Goal: Task Accomplishment & Management: Use online tool/utility

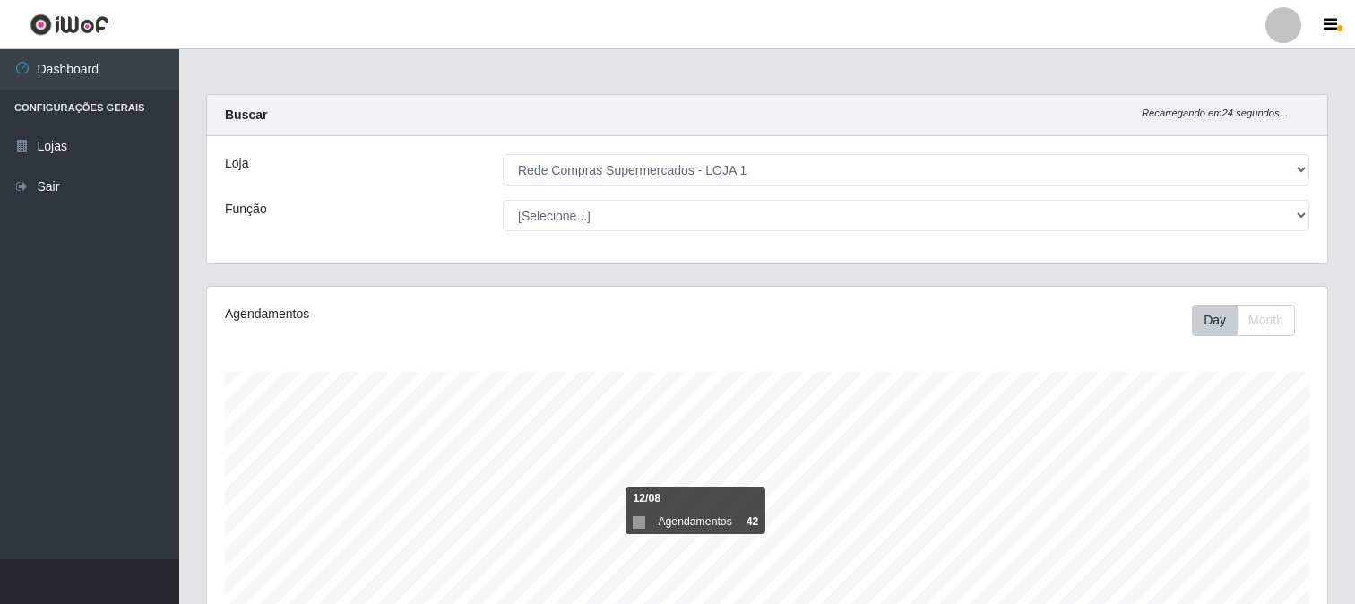
select select "158"
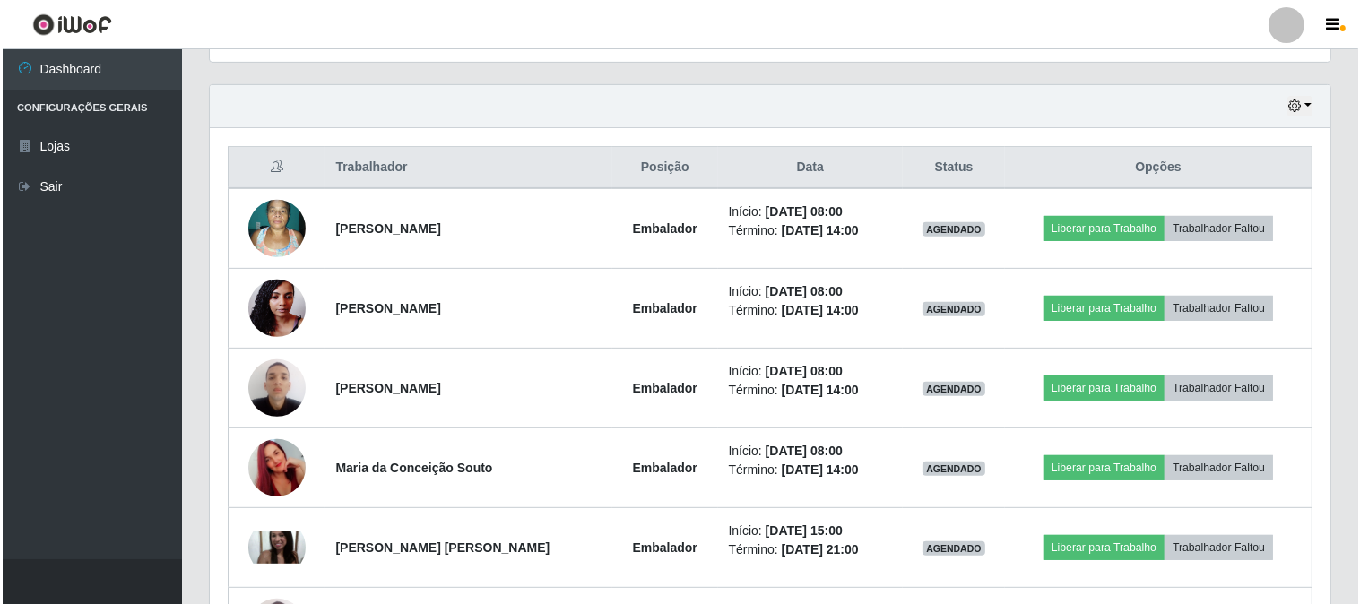
scroll to position [696, 0]
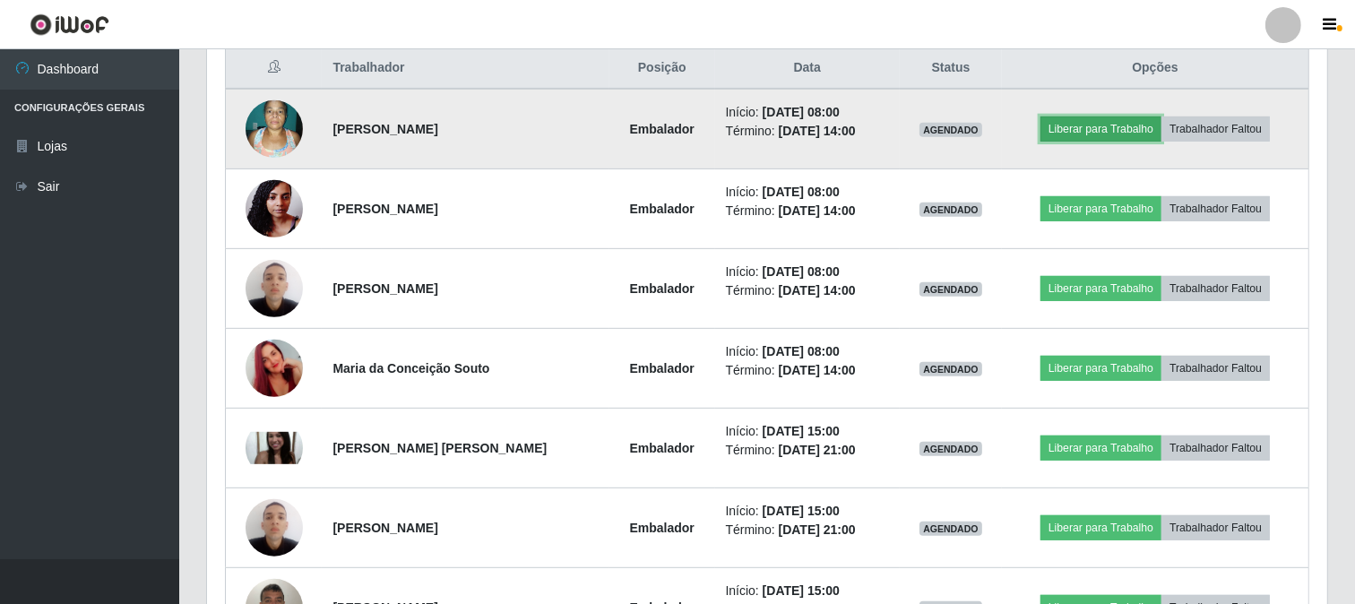
click at [1079, 131] on button "Liberar para Trabalho" at bounding box center [1101, 129] width 121 height 25
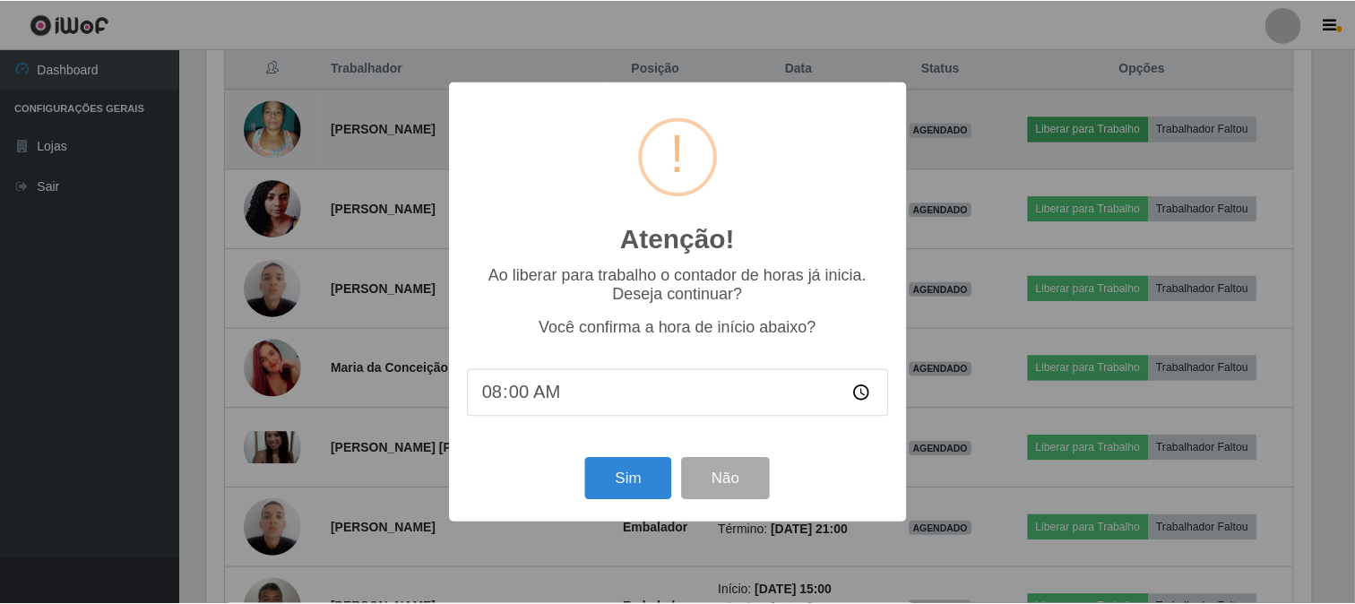
scroll to position [371, 1109]
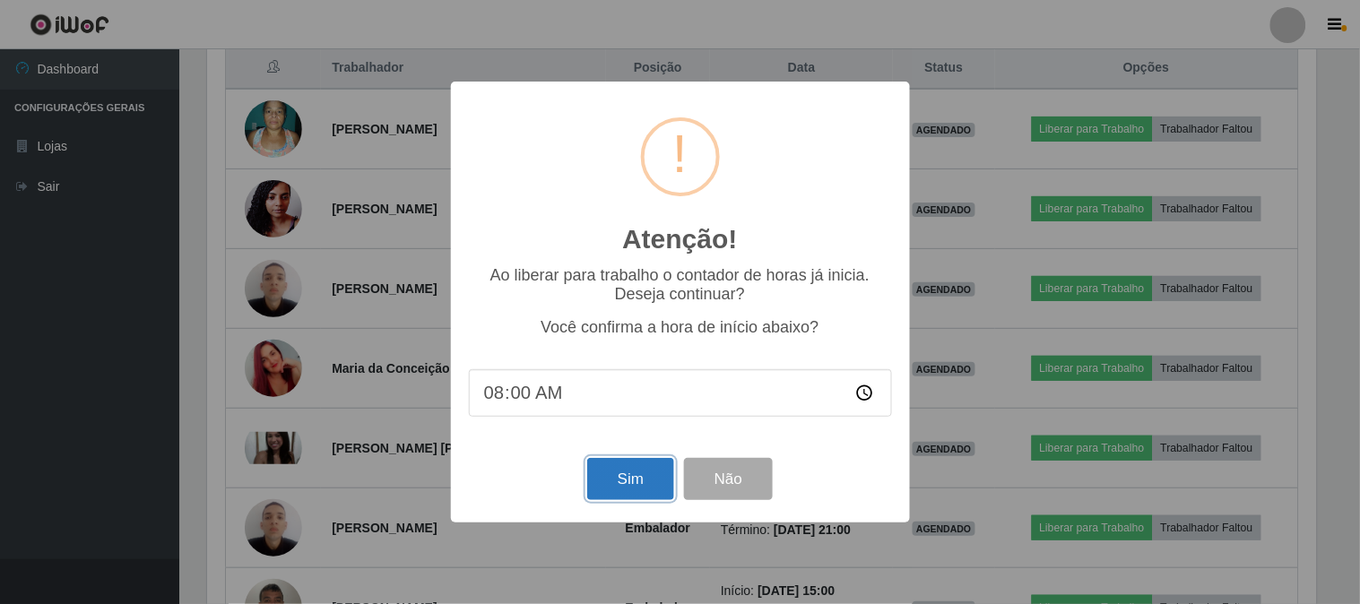
click at [614, 478] on button "Sim" at bounding box center [630, 479] width 87 height 42
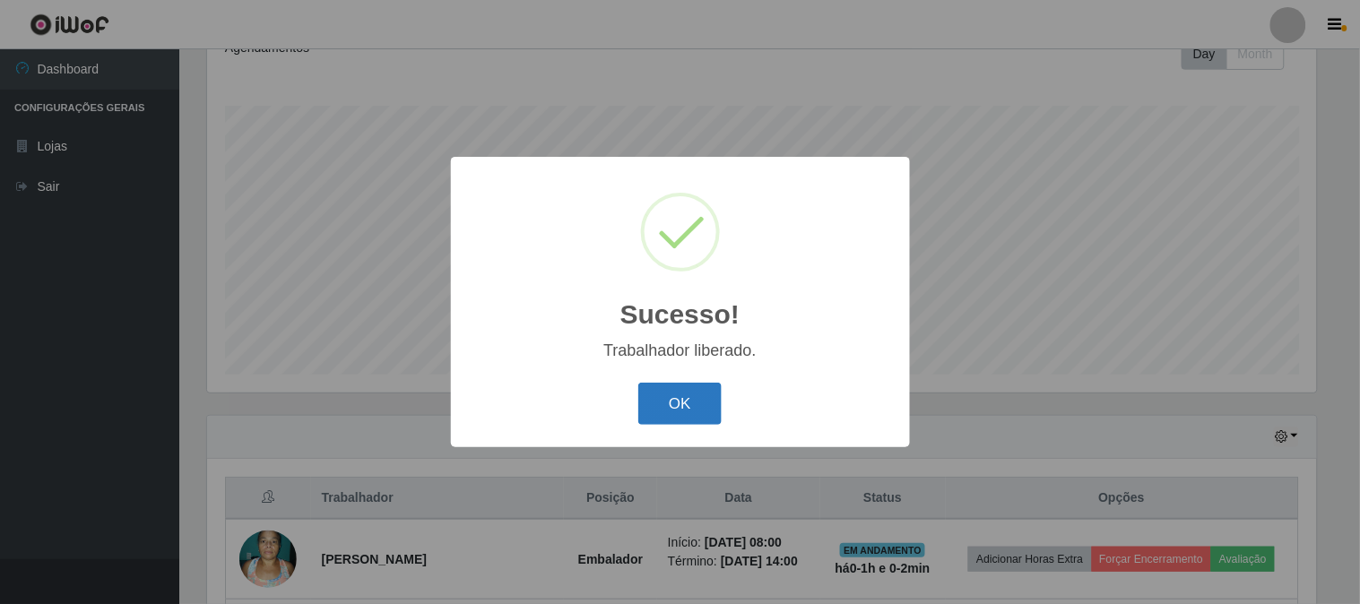
click at [697, 403] on button "OK" at bounding box center [679, 404] width 83 height 42
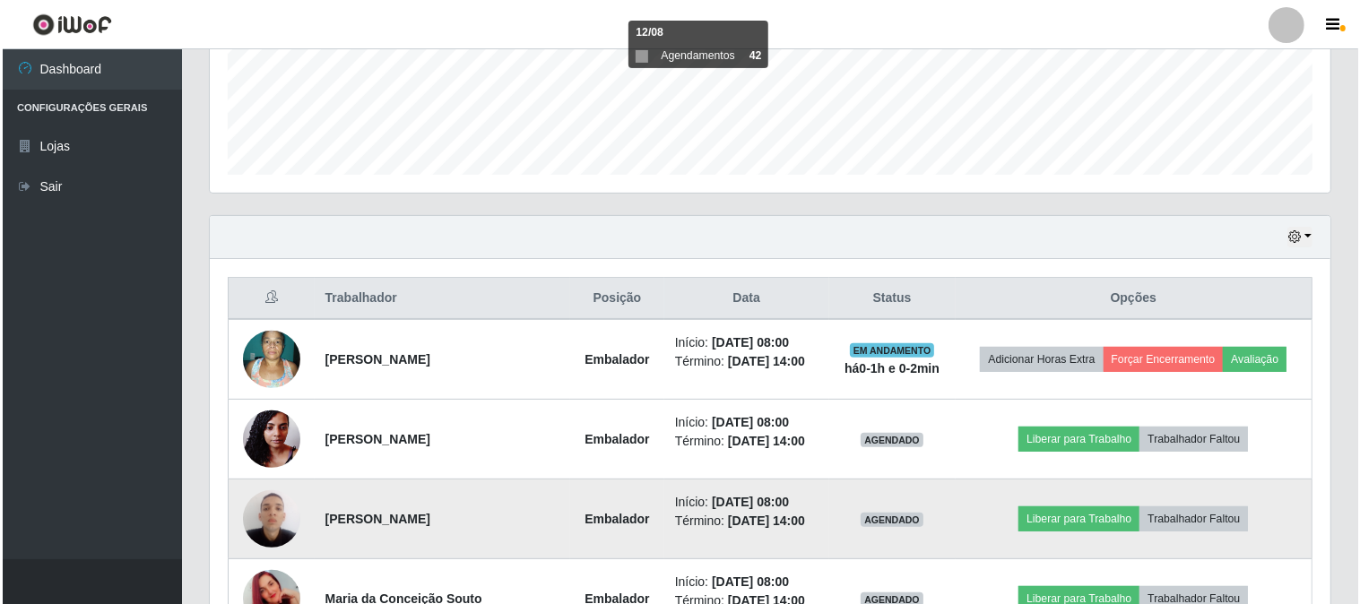
scroll to position [566, 0]
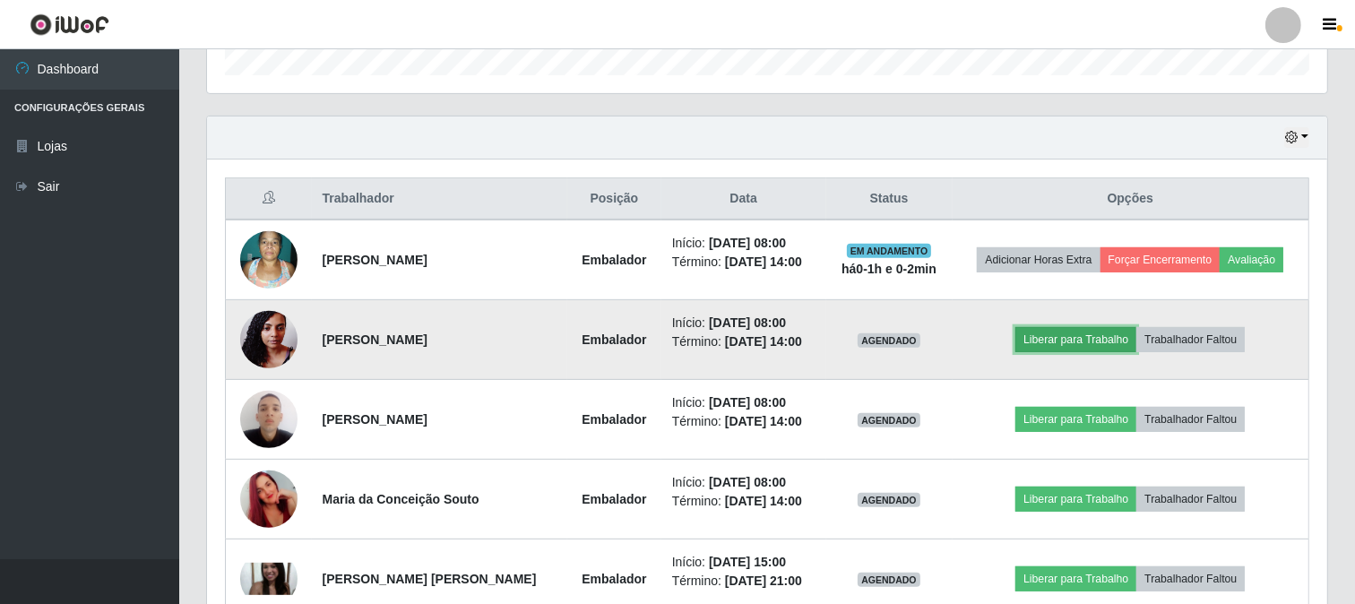
click at [1069, 348] on button "Liberar para Trabalho" at bounding box center [1075, 339] width 121 height 25
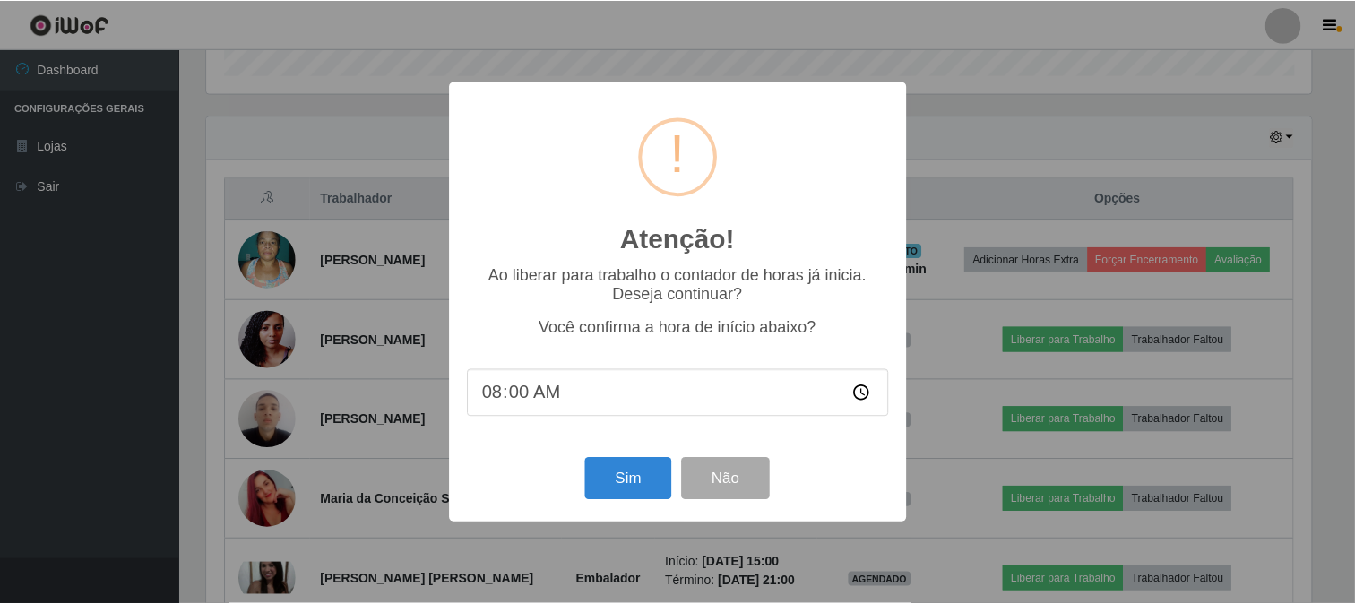
scroll to position [371, 1109]
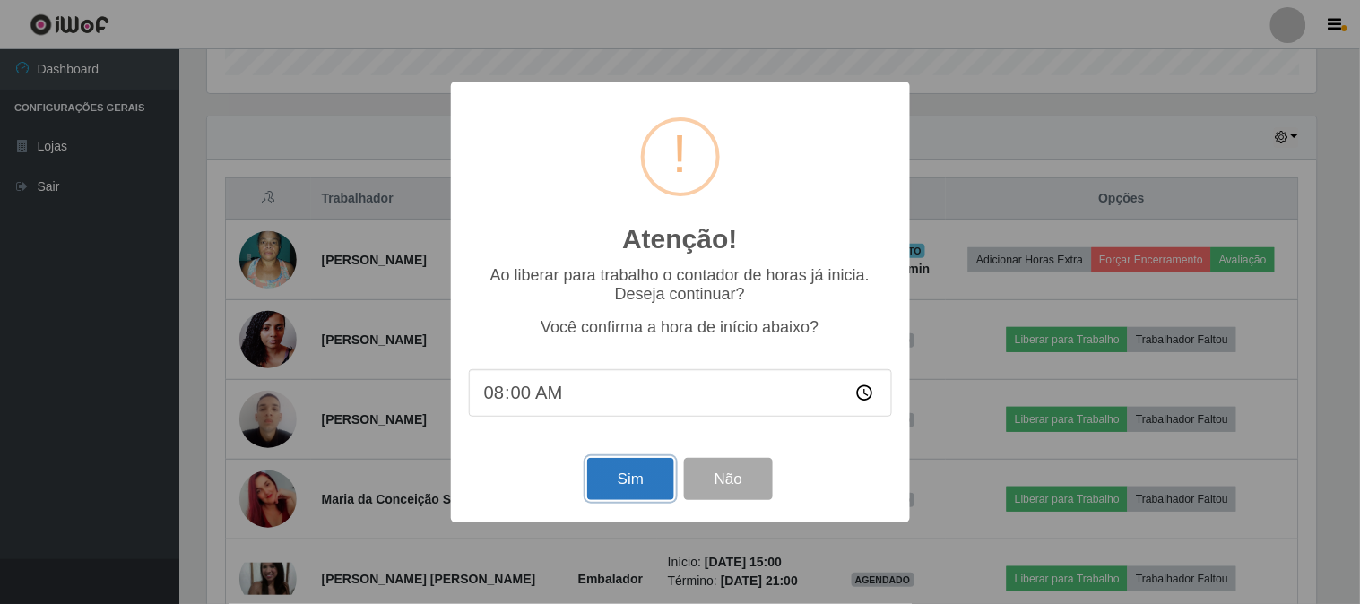
click at [657, 473] on button "Sim" at bounding box center [630, 479] width 87 height 42
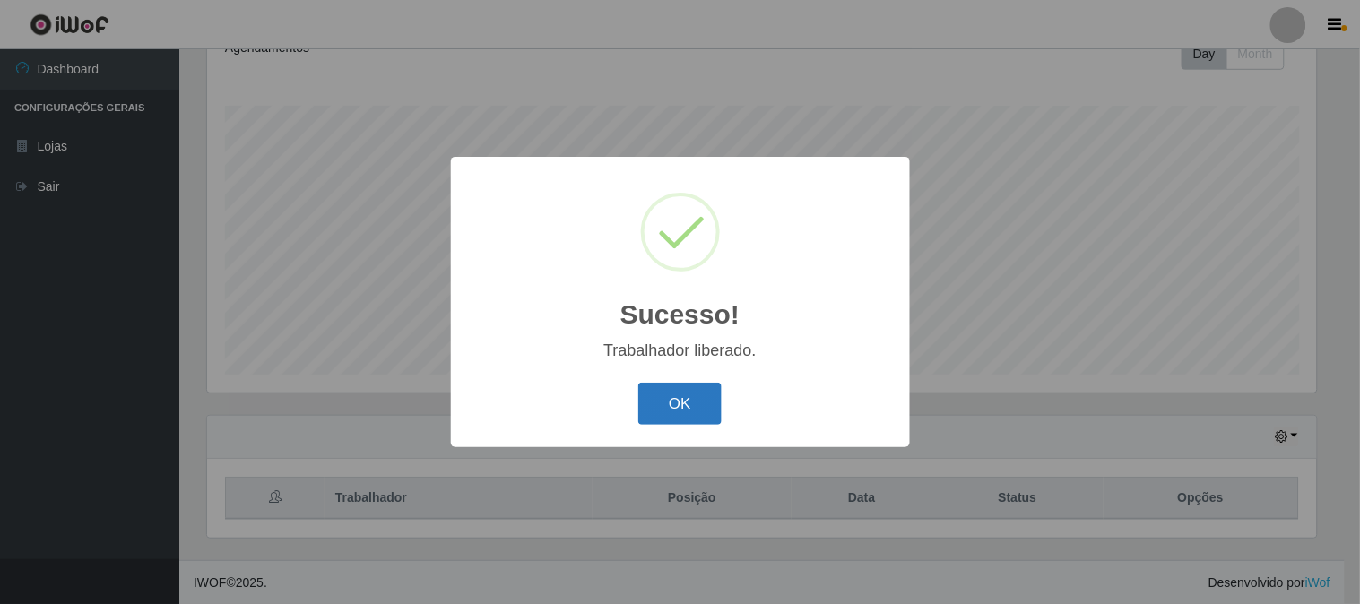
click at [690, 402] on button "OK" at bounding box center [679, 404] width 83 height 42
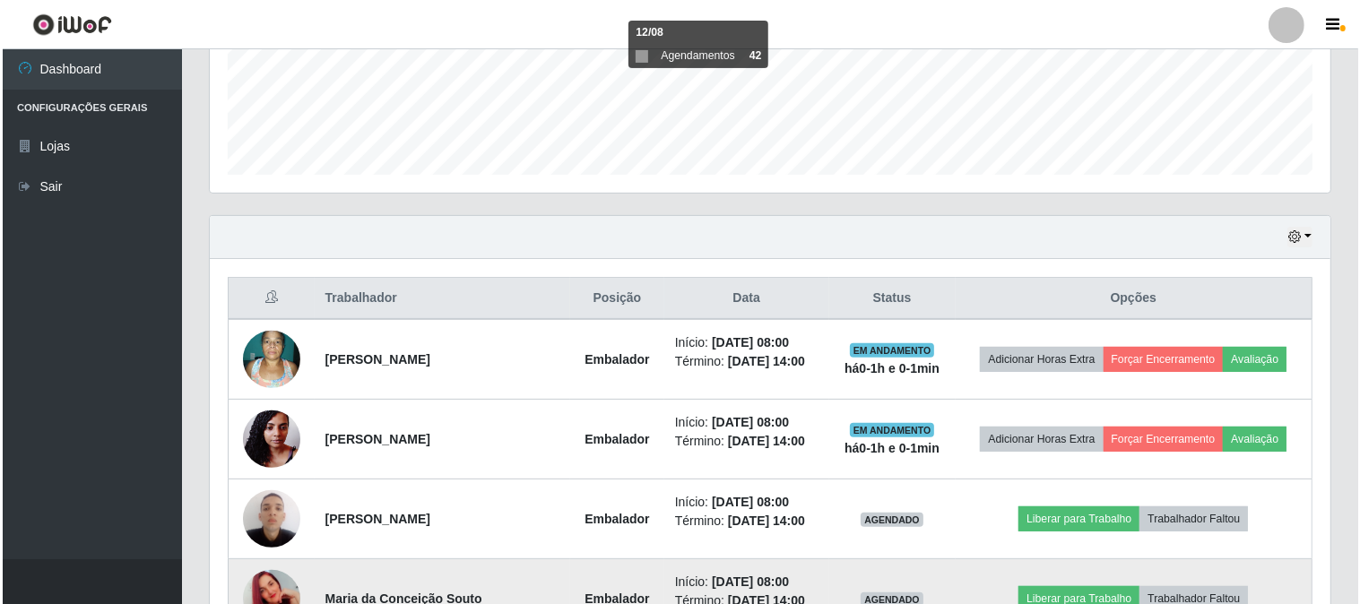
scroll to position [566, 0]
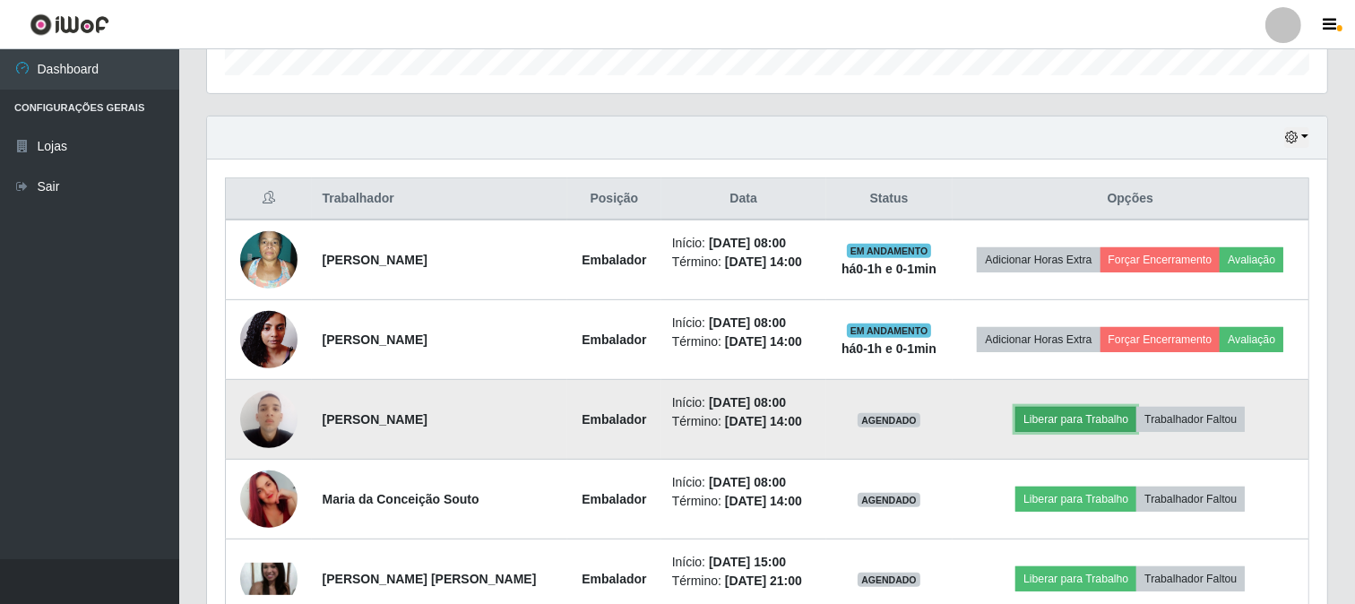
click at [1062, 417] on button "Liberar para Trabalho" at bounding box center [1075, 419] width 121 height 25
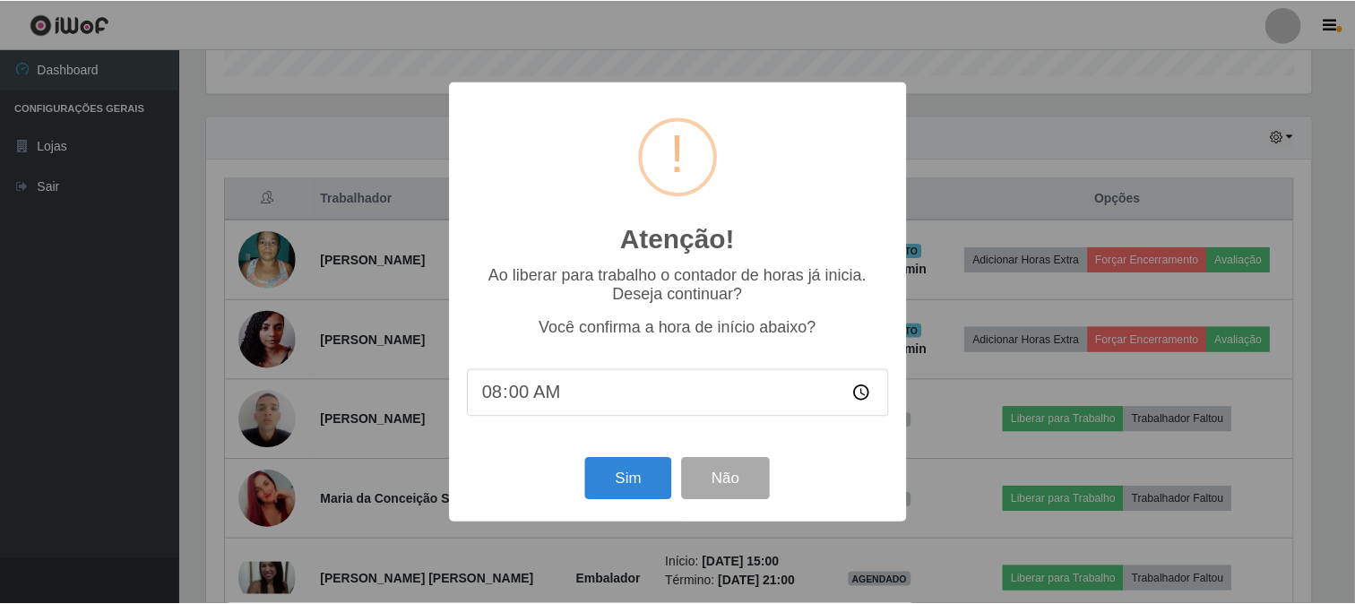
scroll to position [371, 1109]
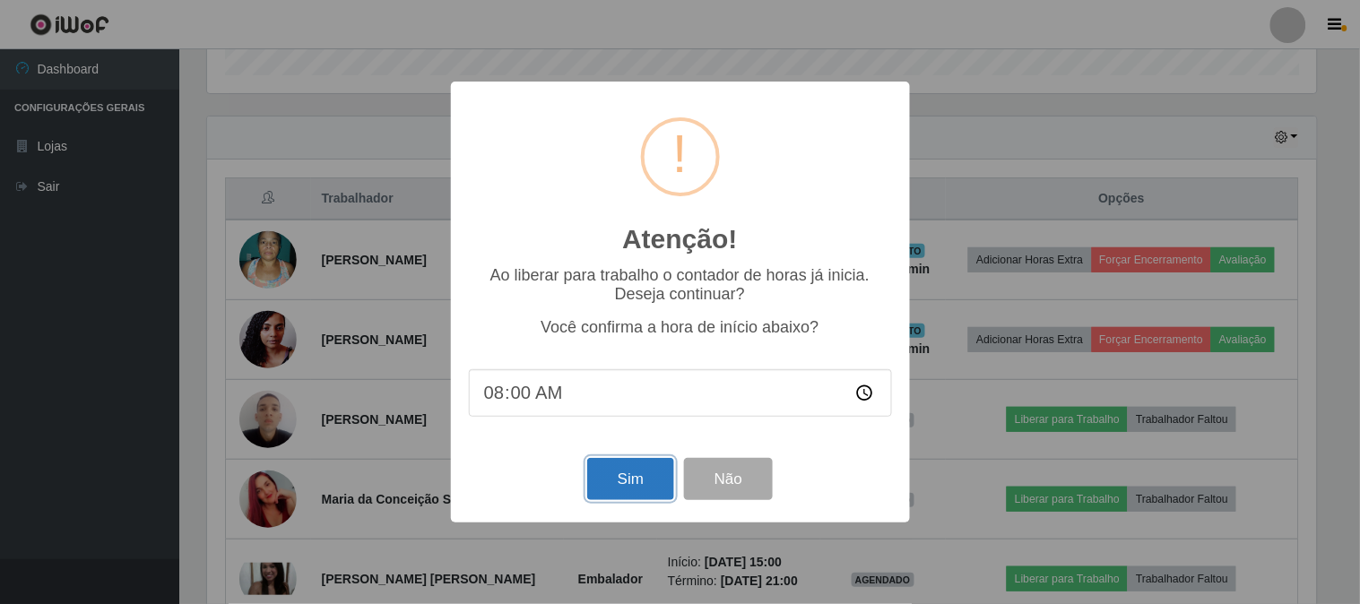
click at [630, 470] on button "Sim" at bounding box center [630, 479] width 87 height 42
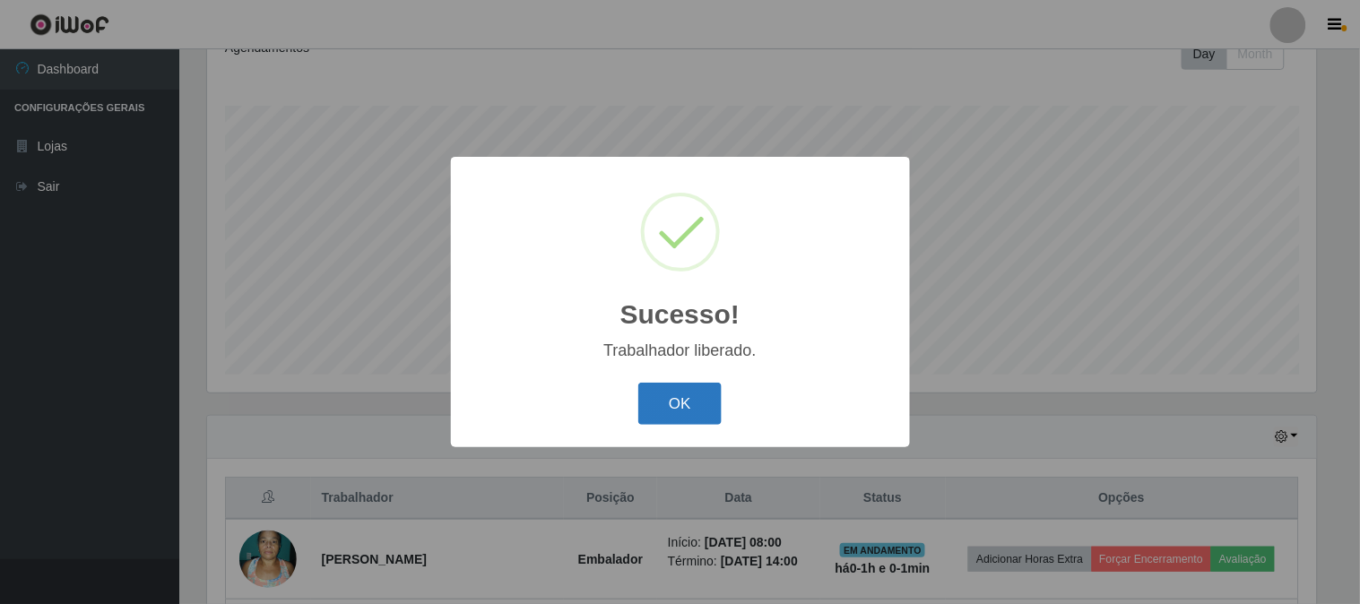
click at [688, 405] on button "OK" at bounding box center [679, 404] width 83 height 42
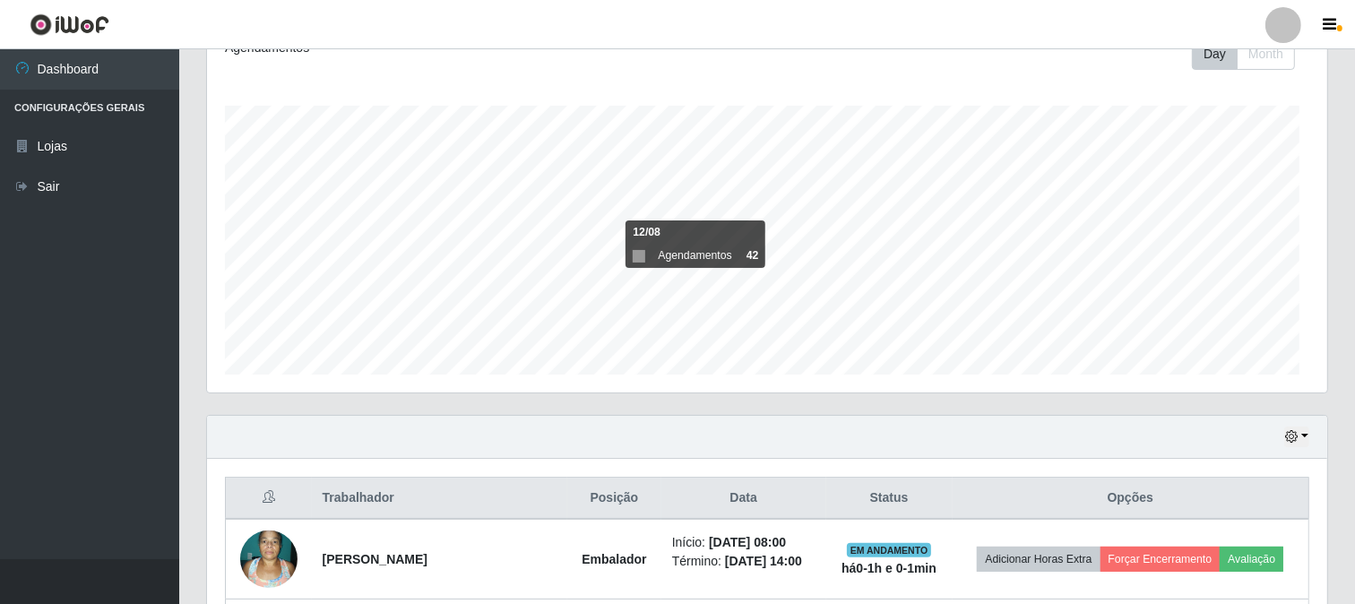
scroll to position [0, 0]
click at [1258, 103] on div "Agendamentos Day Month 12/08 Agendamentos 42" at bounding box center [767, 207] width 1120 height 372
